Goal: Check status: Check status

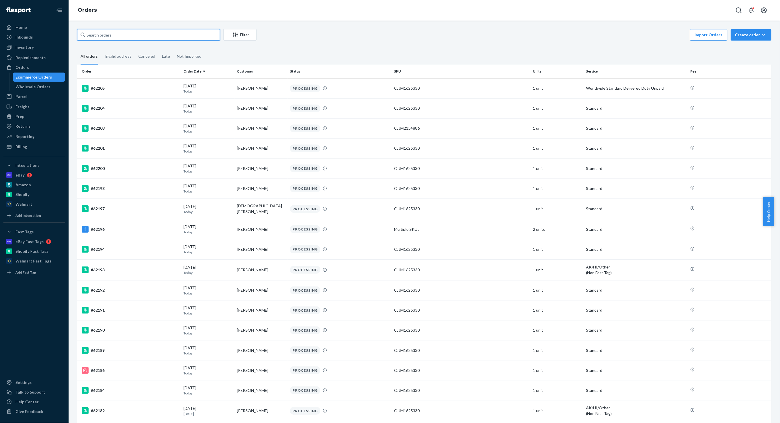
click at [164, 32] on input "text" at bounding box center [148, 34] width 143 height 11
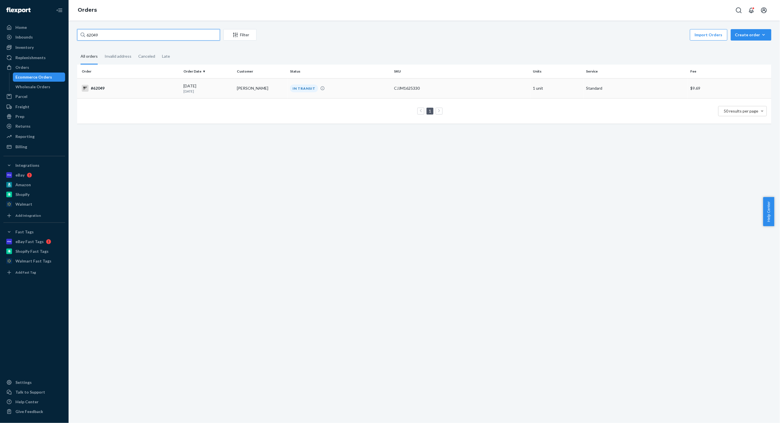
type input "62049"
click at [158, 89] on div "#62049" at bounding box center [130, 88] width 97 height 7
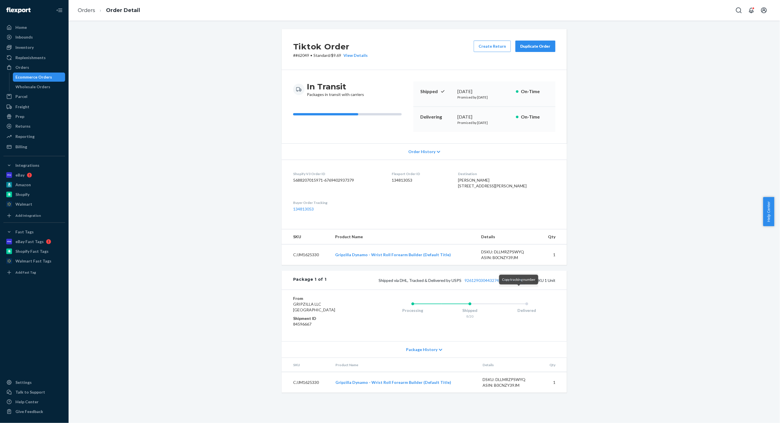
click at [519, 284] on button "Copy tracking number" at bounding box center [520, 280] width 7 height 7
click at [491, 283] on link "9261290304432741285826" at bounding box center [490, 280] width 50 height 5
click at [21, 75] on div "Ecommerce Orders" at bounding box center [34, 77] width 37 height 6
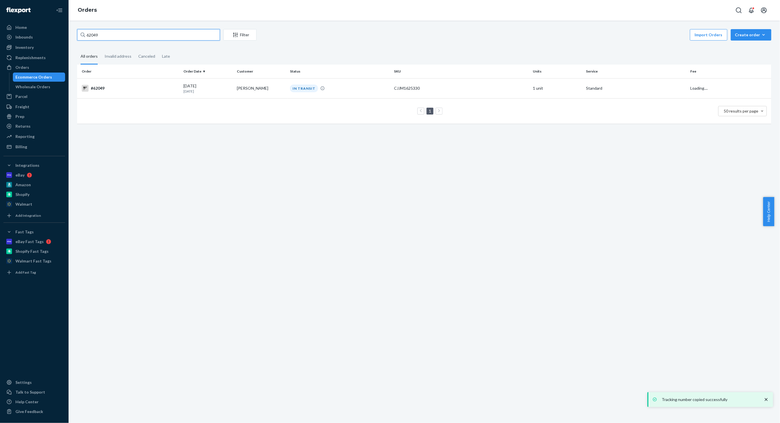
click at [152, 39] on input "62049" at bounding box center [148, 34] width 143 height 11
paste input "Nicholas Creel"
type input "Nicholas Creel"
click at [187, 91] on p "6 days ago" at bounding box center [208, 91] width 49 height 5
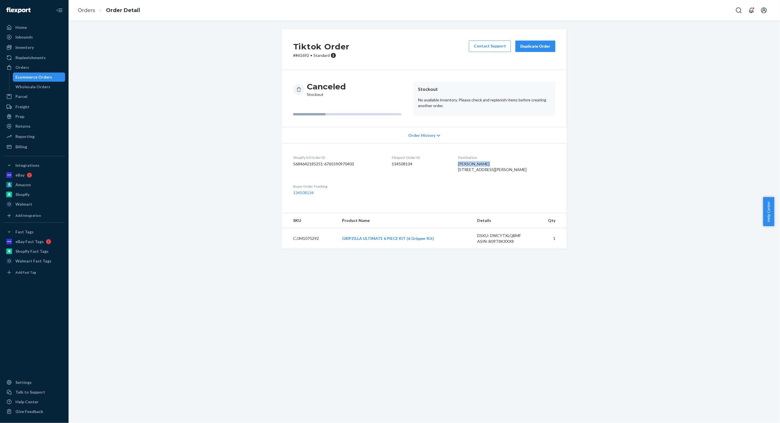
drag, startPoint x: 499, startPoint y: 163, endPoint x: 469, endPoint y: 165, distance: 30.3
click at [469, 165] on div "Nicholas Creel 109 Melrose Dr Destrehan, LA 70047-2117 US" at bounding box center [506, 166] width 97 height 11
copy span "Nicholas Creel"
drag, startPoint x: 307, startPoint y: 57, endPoint x: 290, endPoint y: 54, distance: 17.1
click at [293, 54] on p "# #61692 • Standard" at bounding box center [321, 56] width 56 height 6
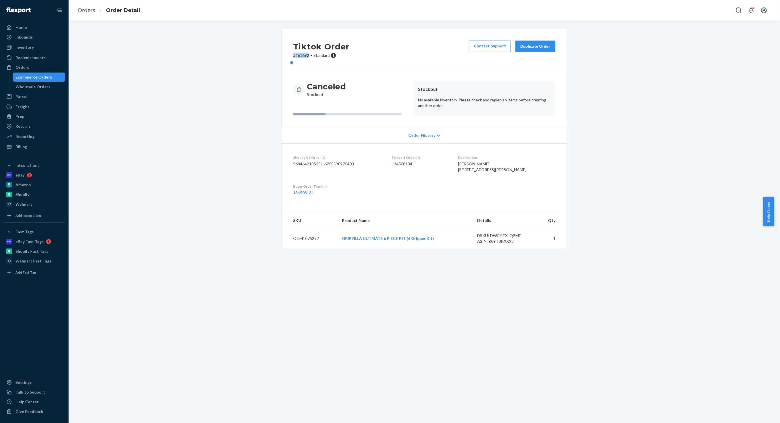
copy p "# #61692"
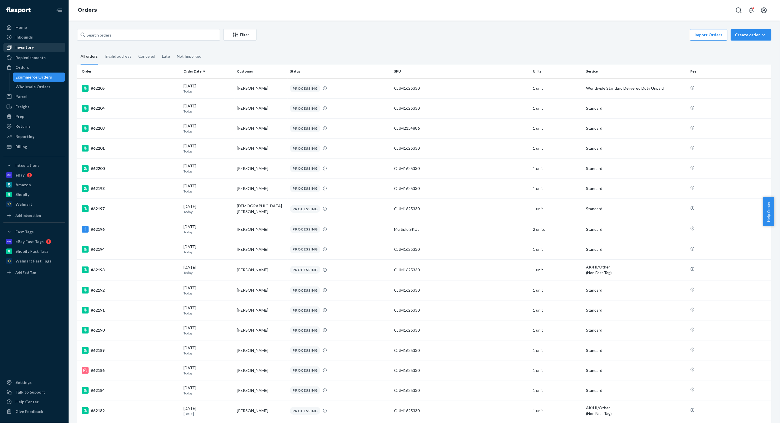
click at [37, 43] on div "Inventory" at bounding box center [34, 47] width 61 height 8
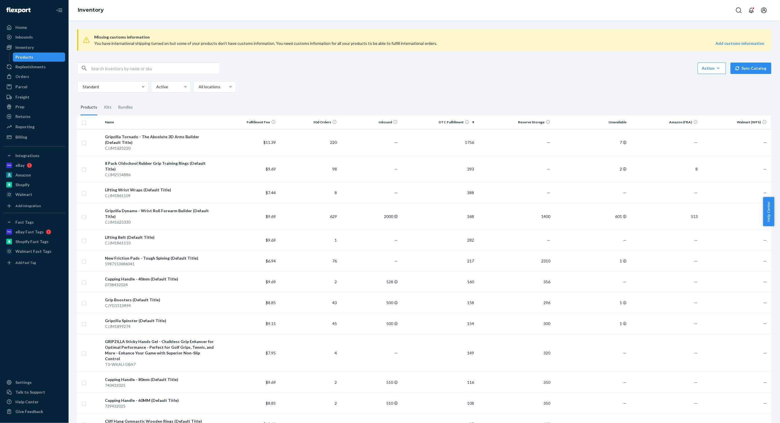
click at [133, 32] on div "Missing customs information You have international shipping turned on but some …" at bounding box center [424, 40] width 694 height 22
click at [129, 67] on input "text" at bounding box center [155, 68] width 129 height 11
type input "Dynamo"
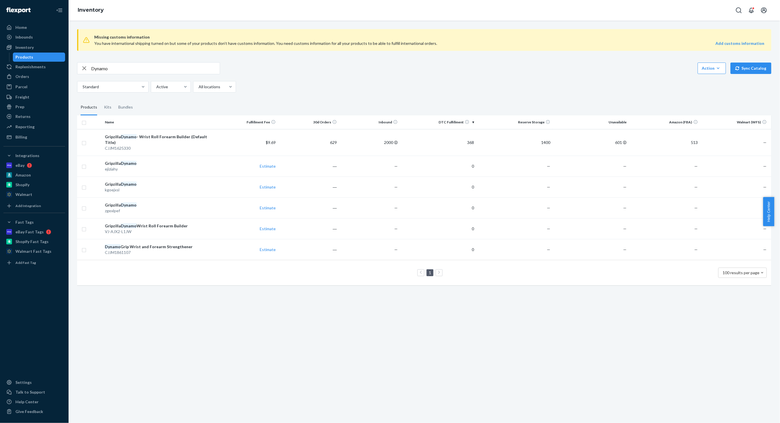
click at [129, 67] on input "Dynamo" at bounding box center [155, 68] width 129 height 11
drag, startPoint x: 129, startPoint y: 67, endPoint x: 30, endPoint y: 48, distance: 100.4
click at [30, 48] on div "Home Inbounds Shipping Plans Problems Inventory Products Replenishments Orders …" at bounding box center [390, 211] width 780 height 423
click at [30, 48] on div "Inventory" at bounding box center [24, 48] width 18 height 6
click at [22, 29] on div "Home" at bounding box center [20, 28] width 11 height 6
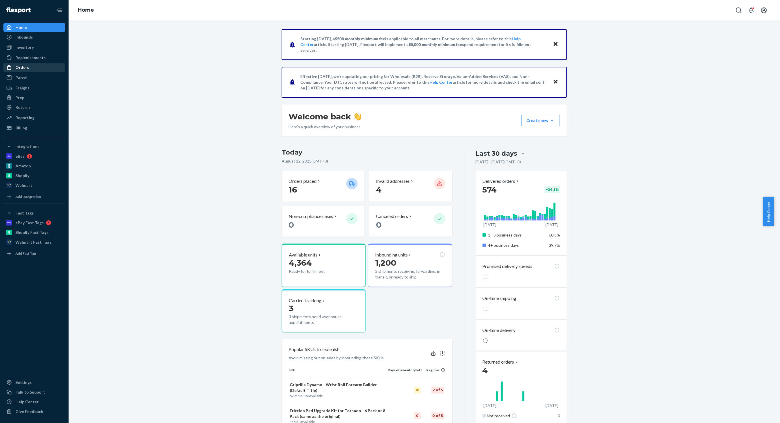
click at [45, 65] on div "Orders" at bounding box center [34, 67] width 61 height 8
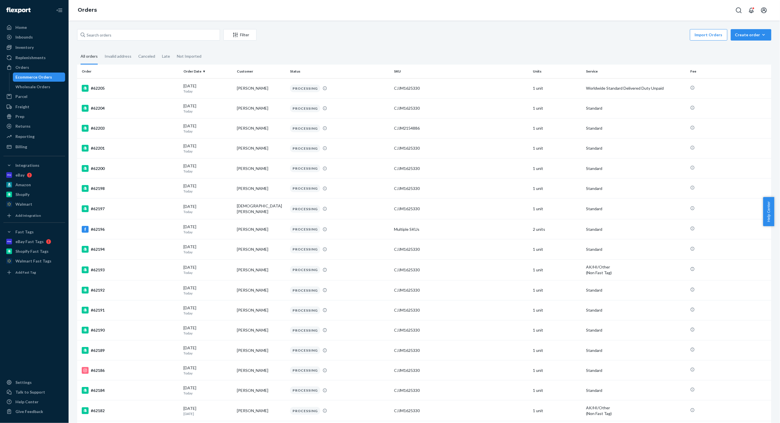
click at [36, 75] on div "Ecommerce Orders" at bounding box center [34, 77] width 37 height 6
click at [15, 67] on div "Orders" at bounding box center [22, 68] width 14 height 6
click at [31, 28] on div "Home" at bounding box center [34, 27] width 61 height 8
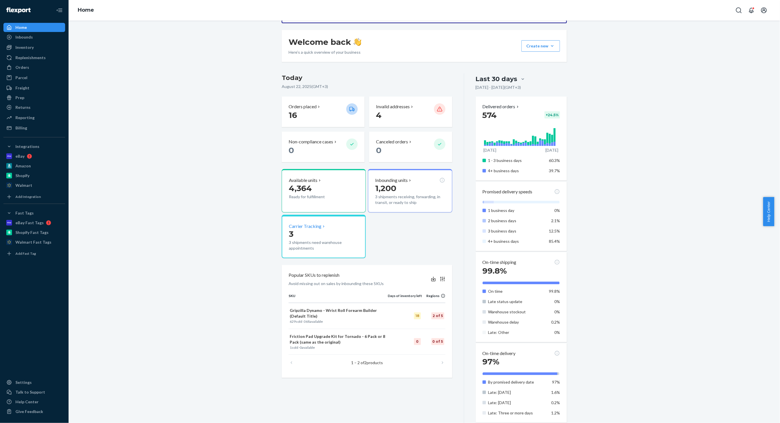
scroll to position [76, 0]
click at [43, 47] on div "Inventory" at bounding box center [34, 47] width 61 height 8
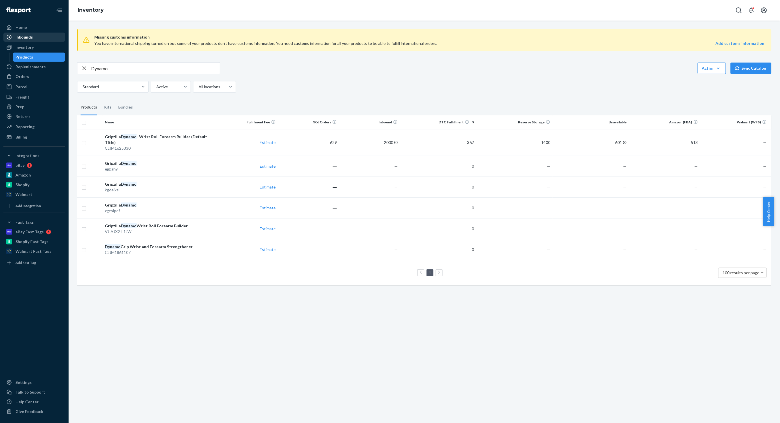
click at [45, 37] on div "Inbounds" at bounding box center [34, 37] width 61 height 8
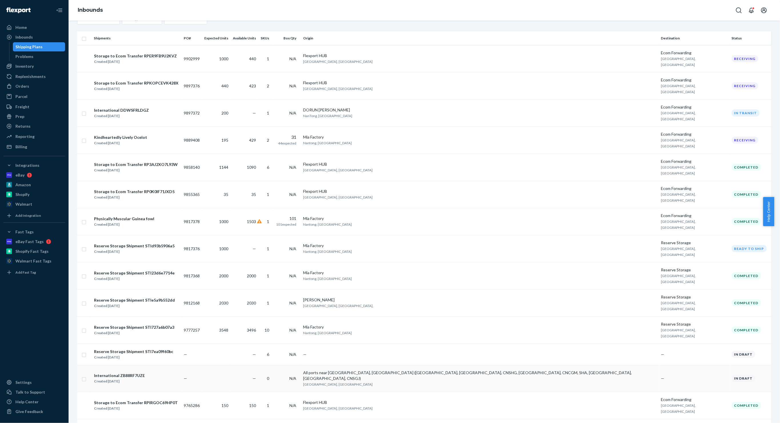
scroll to position [38, 0]
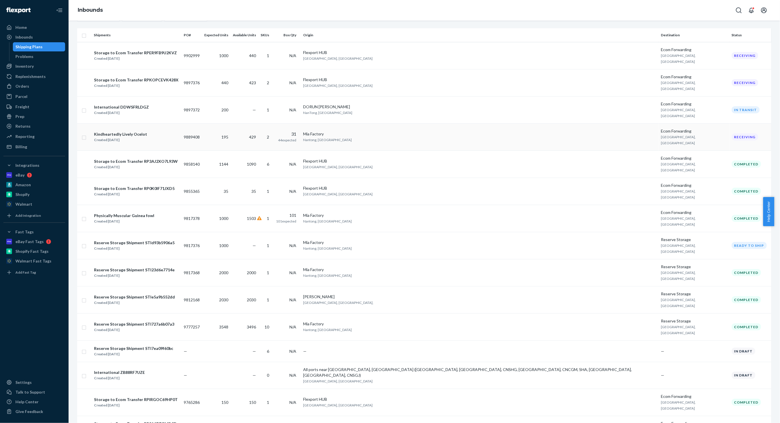
click at [274, 123] on td "2" at bounding box center [265, 136] width 15 height 27
